Goal: Information Seeking & Learning: Find specific page/section

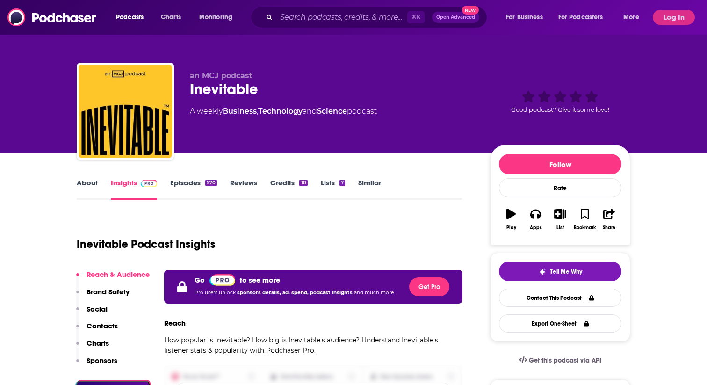
click at [679, 20] on button "Log In" at bounding box center [673, 17] width 42 height 15
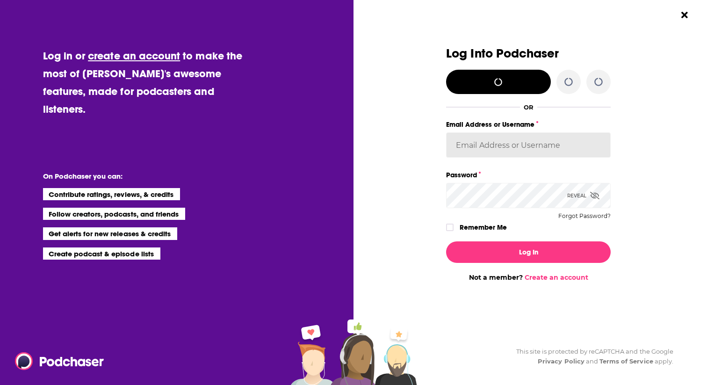
type input "[EMAIL_ADDRESS][DOMAIN_NAME]"
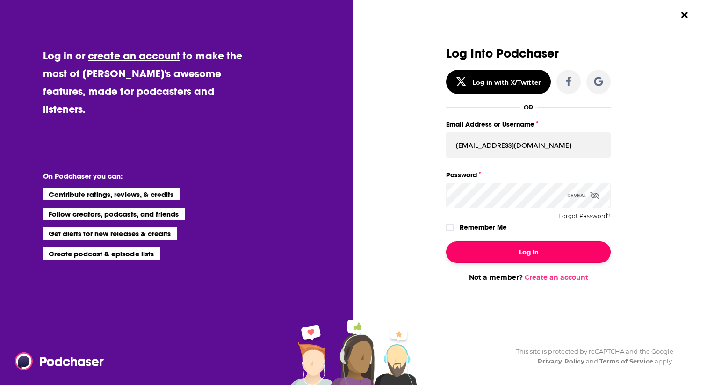
click at [489, 258] on button "Log In" at bounding box center [528, 251] width 164 height 21
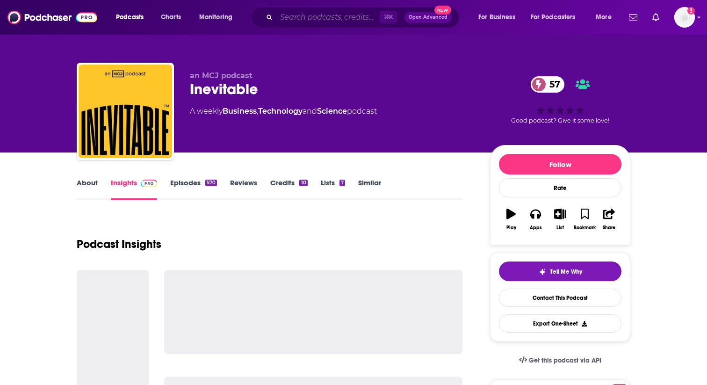
click at [301, 19] on input "Search podcasts, credits, & more..." at bounding box center [327, 17] width 103 height 15
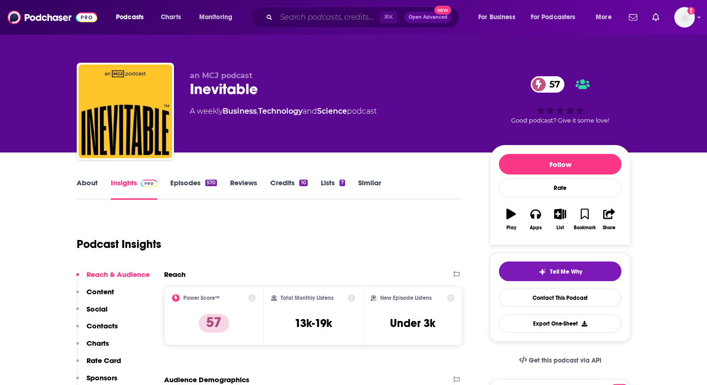
click at [309, 20] on input "Search podcasts, credits, & more..." at bounding box center [327, 17] width 103 height 15
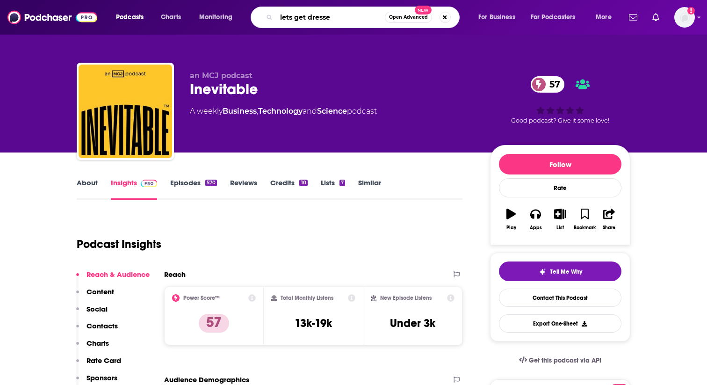
type input "lets get dressed"
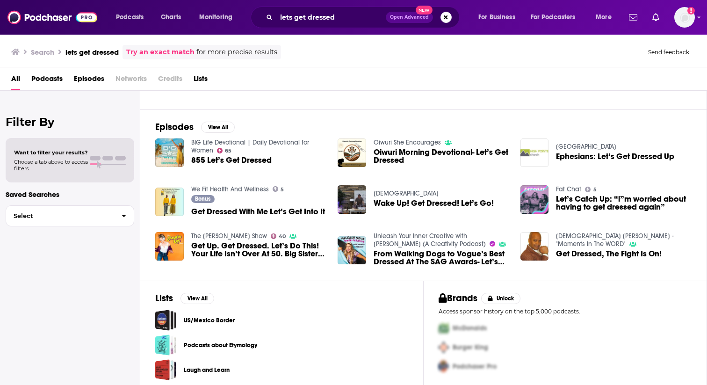
scroll to position [116, 0]
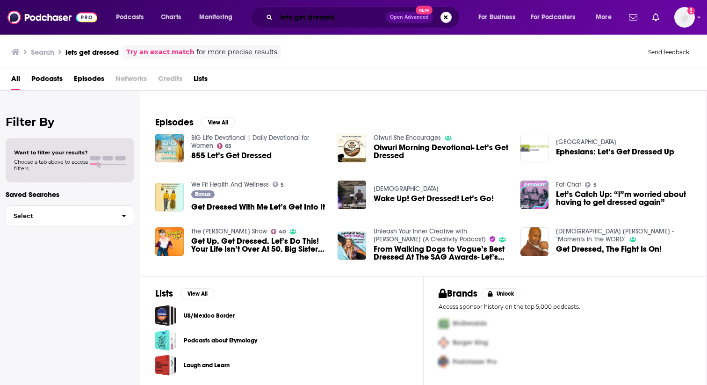
click at [289, 14] on input "lets get dressed" at bounding box center [330, 17] width 109 height 15
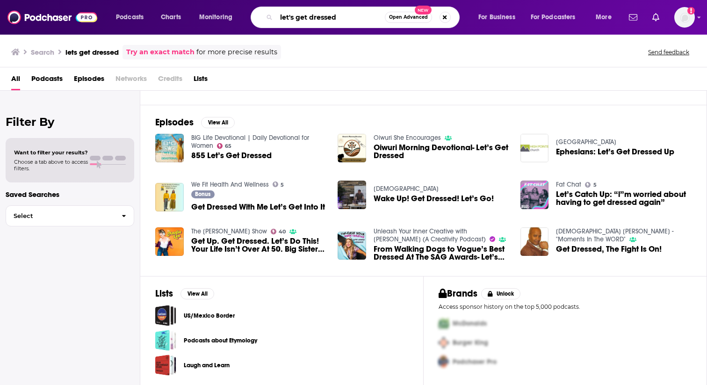
type input "let's get dressed"
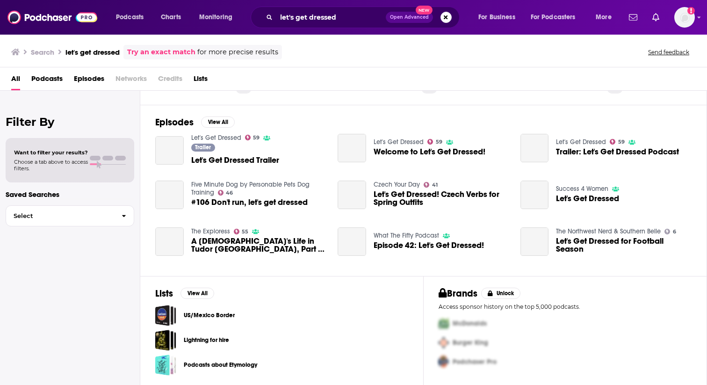
scroll to position [116, 0]
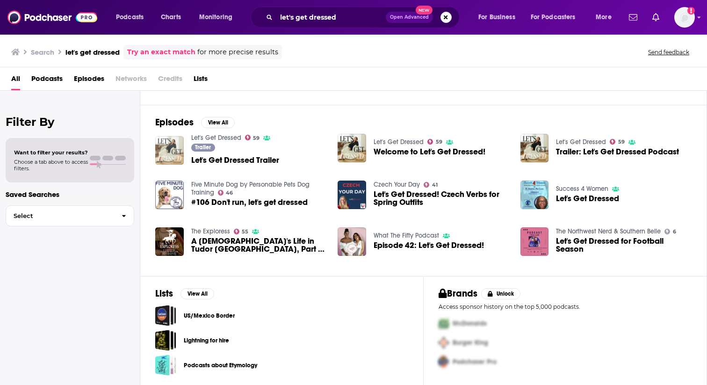
click at [160, 140] on img "Let's Get Dressed Trailer" at bounding box center [169, 150] width 29 height 29
